Goal: Information Seeking & Learning: Learn about a topic

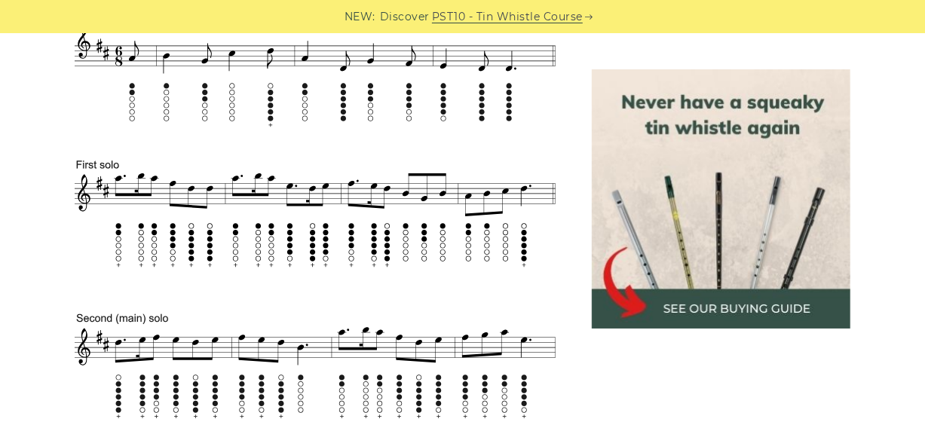
scroll to position [695, 0]
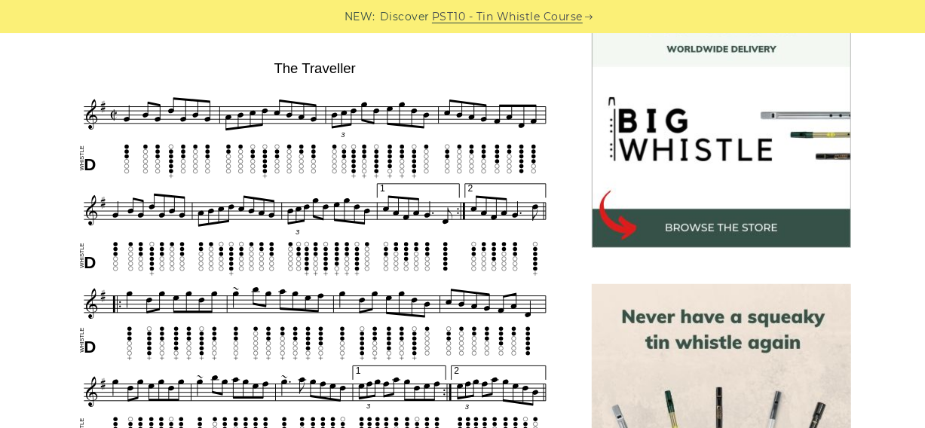
scroll to position [459, 0]
